Goal: Task Accomplishment & Management: Manage account settings

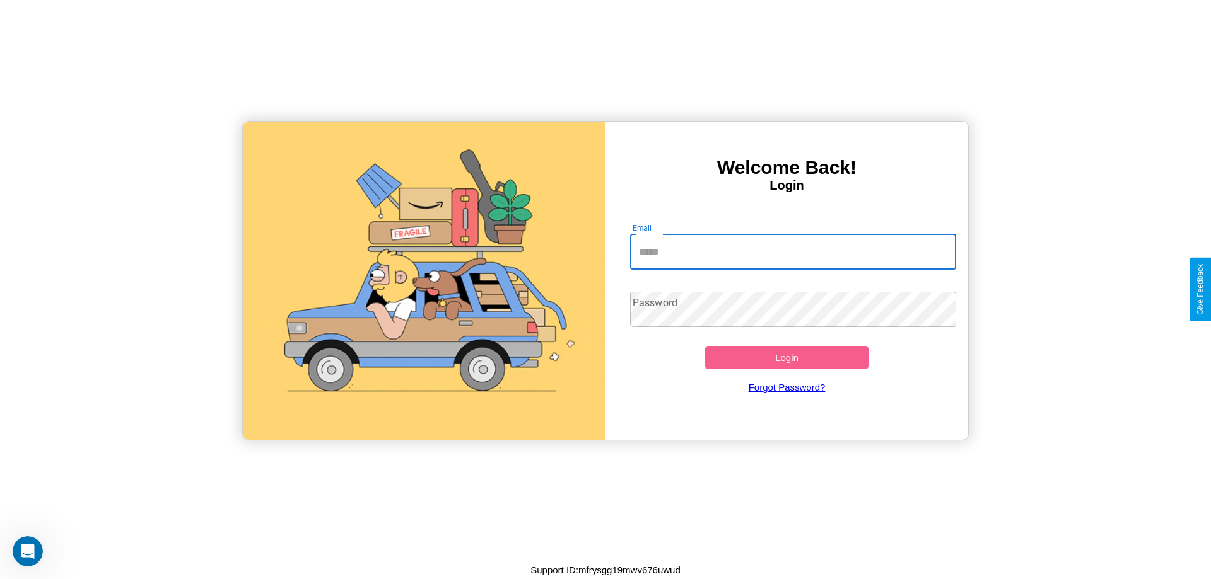
click at [793, 252] on input "Email" at bounding box center [793, 252] width 327 height 35
type input "**********"
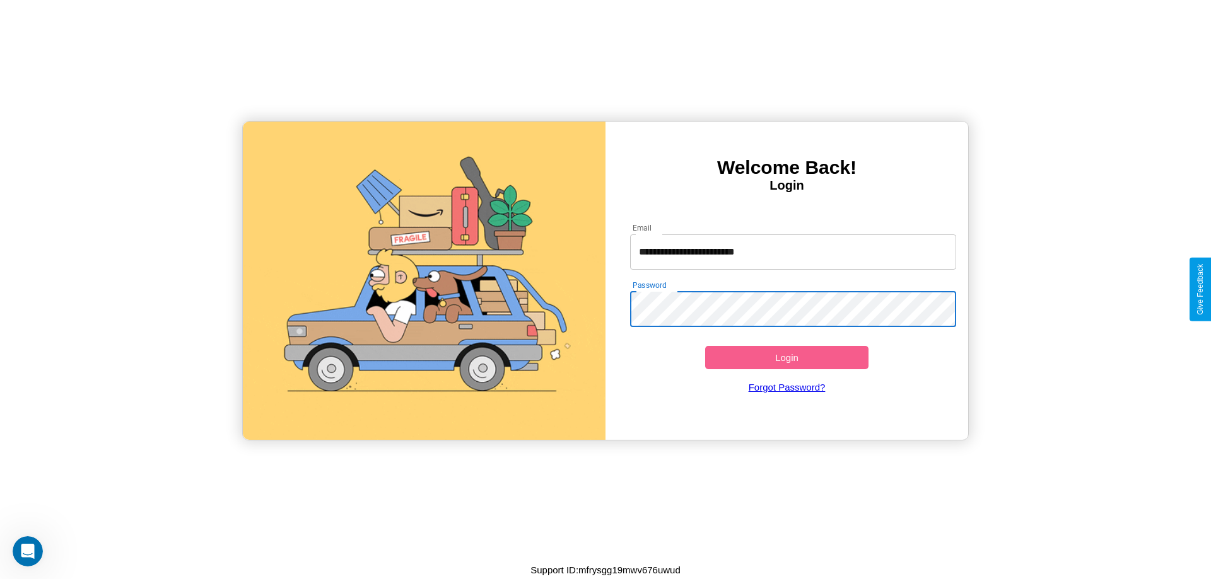
click at [786, 357] on button "Login" at bounding box center [786, 357] width 163 height 23
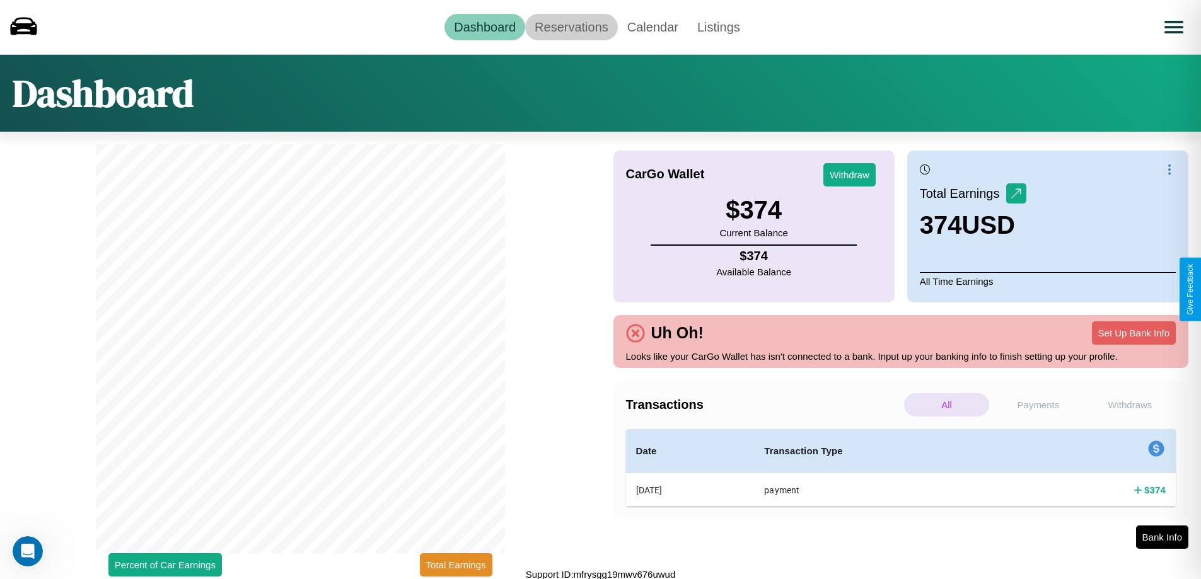
click at [571, 26] on link "Reservations" at bounding box center [571, 27] width 93 height 26
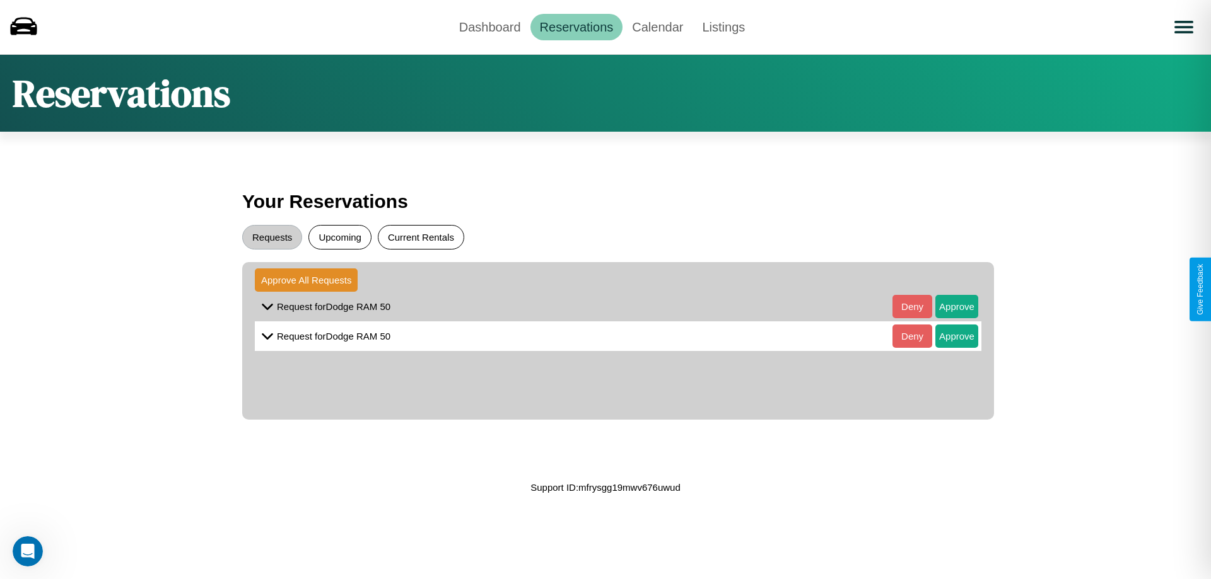
click at [421, 237] on button "Current Rentals" at bounding box center [421, 237] width 86 height 25
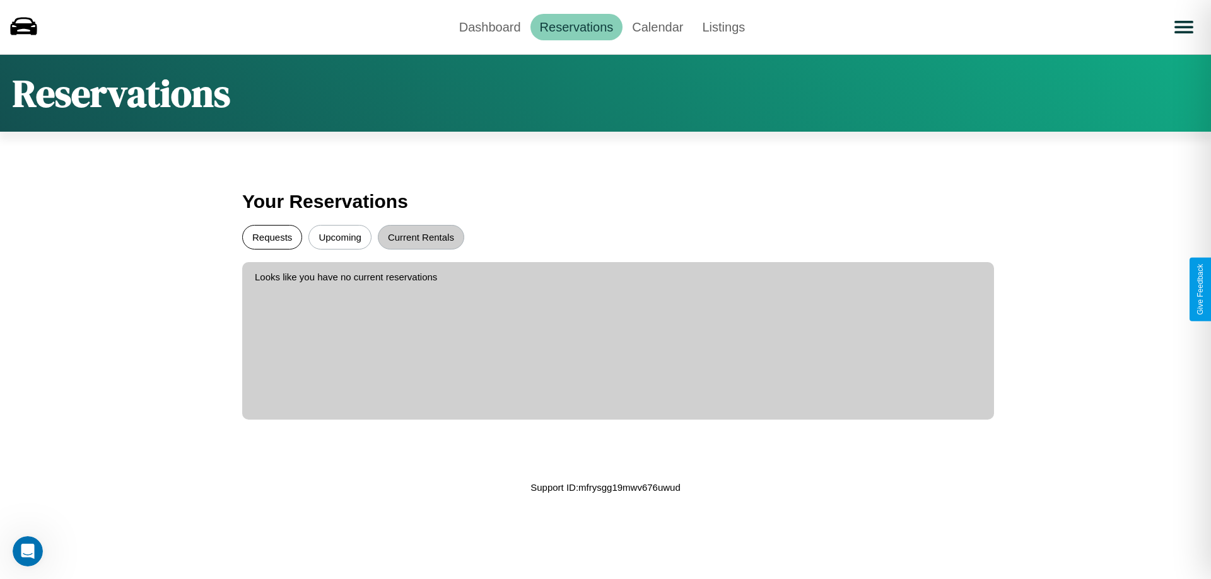
click at [272, 237] on button "Requests" at bounding box center [272, 237] width 60 height 25
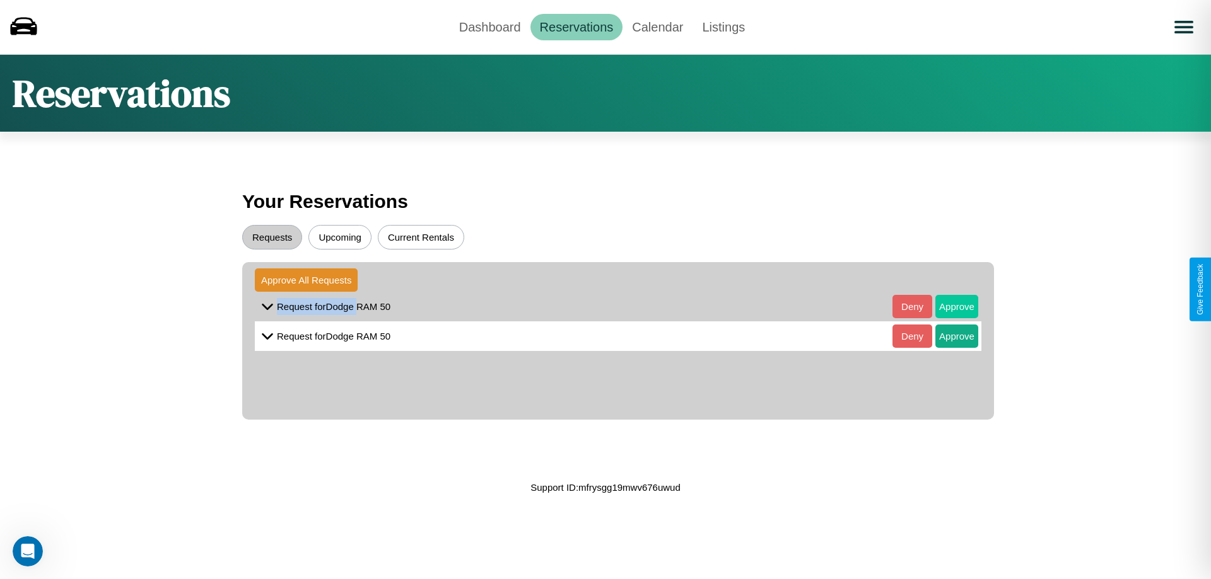
click at [947, 306] on button "Approve" at bounding box center [956, 306] width 43 height 23
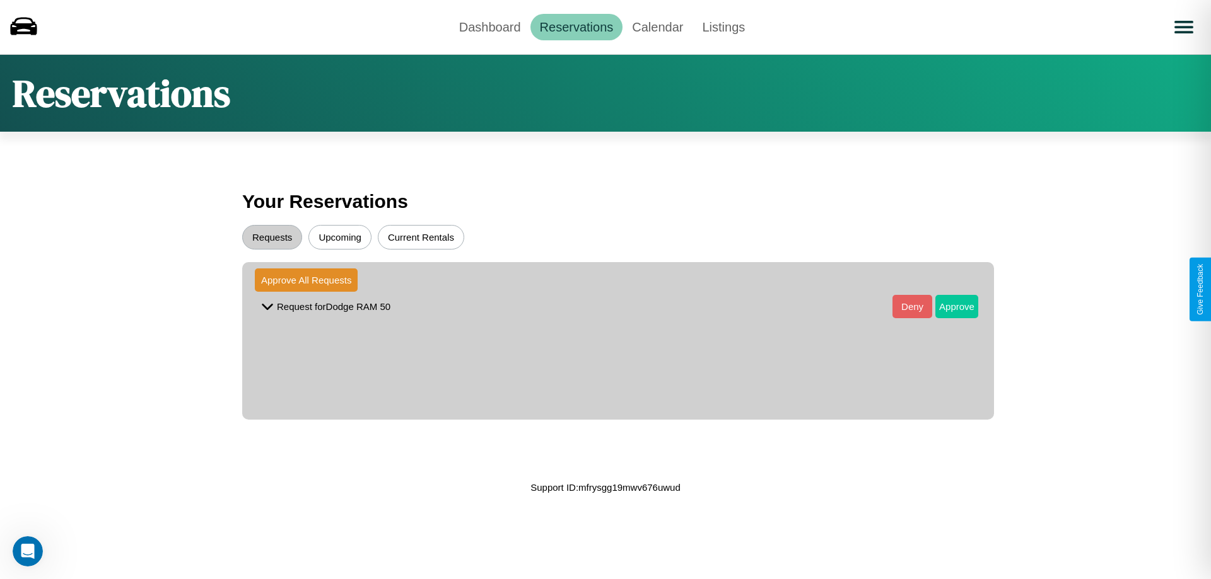
click at [947, 306] on button "Approve" at bounding box center [956, 306] width 43 height 23
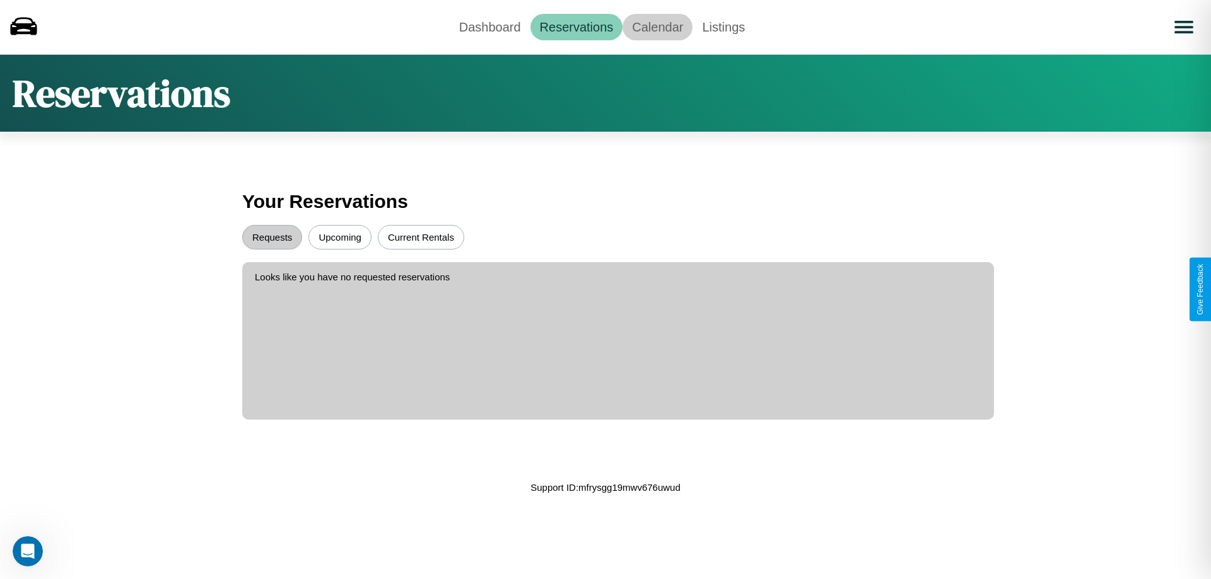
click at [657, 26] on link "Calendar" at bounding box center [657, 27] width 70 height 26
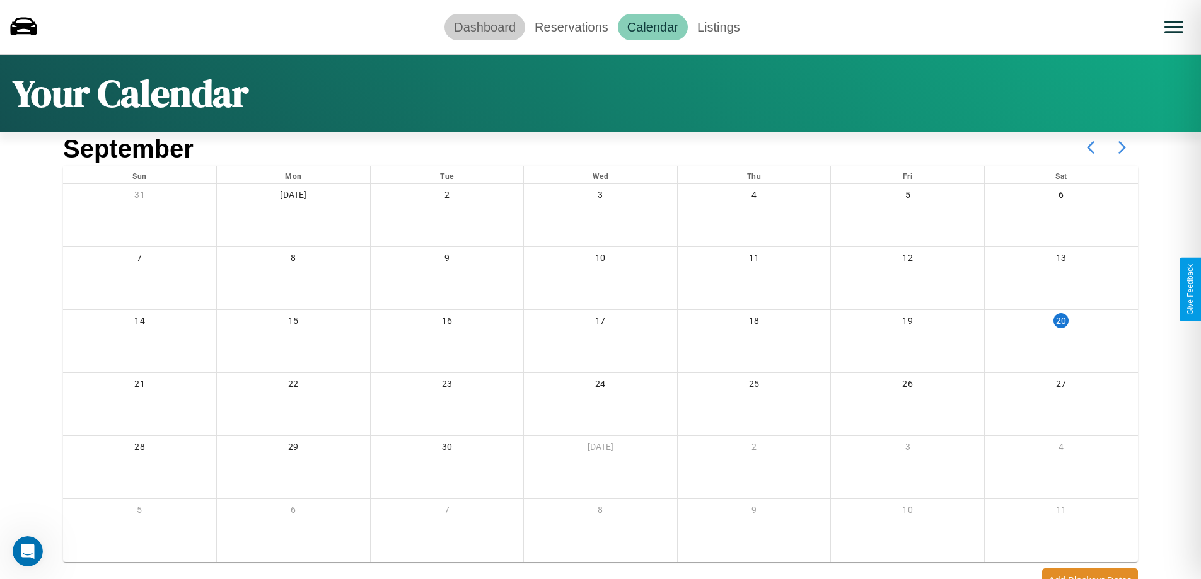
click at [485, 26] on link "Dashboard" at bounding box center [484, 27] width 81 height 26
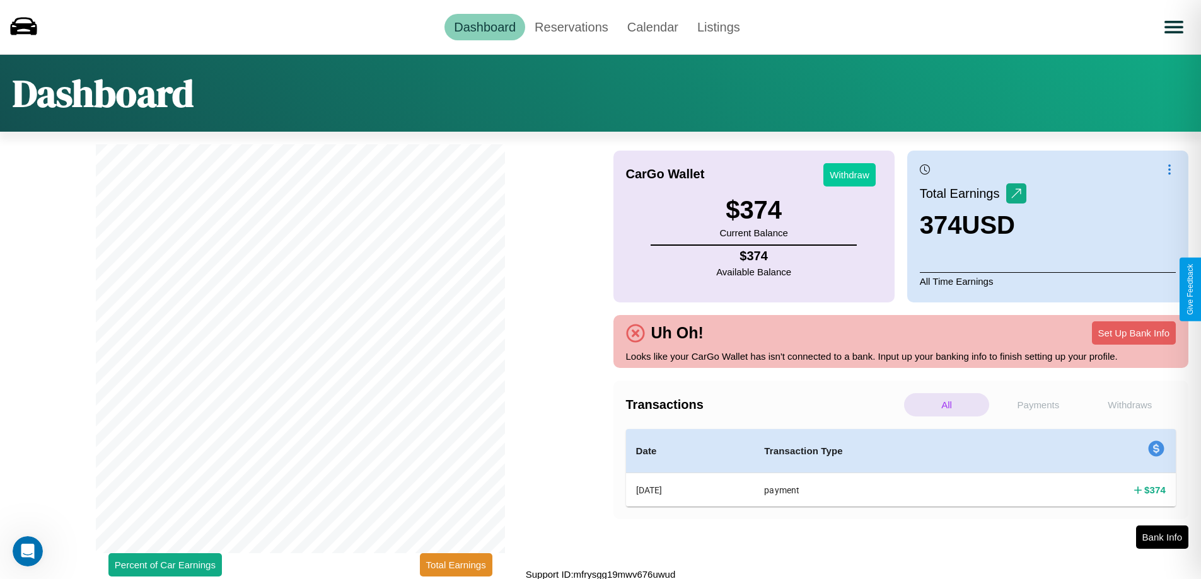
click at [849, 175] on button "Withdraw" at bounding box center [849, 174] width 52 height 23
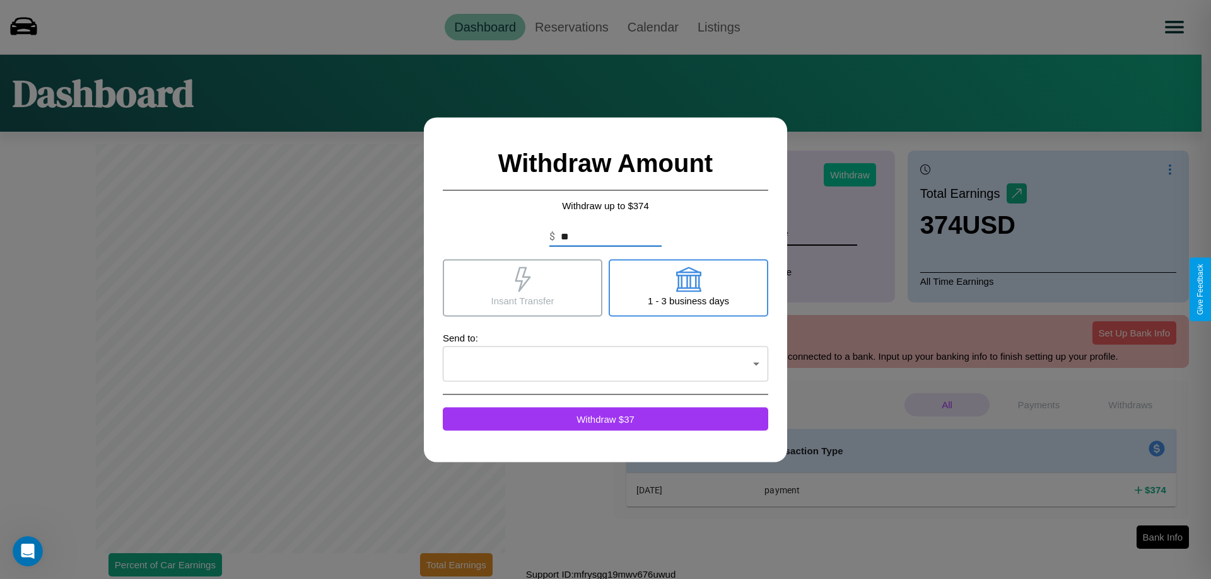
type input "*"
type input "***"
